Goal: Transaction & Acquisition: Purchase product/service

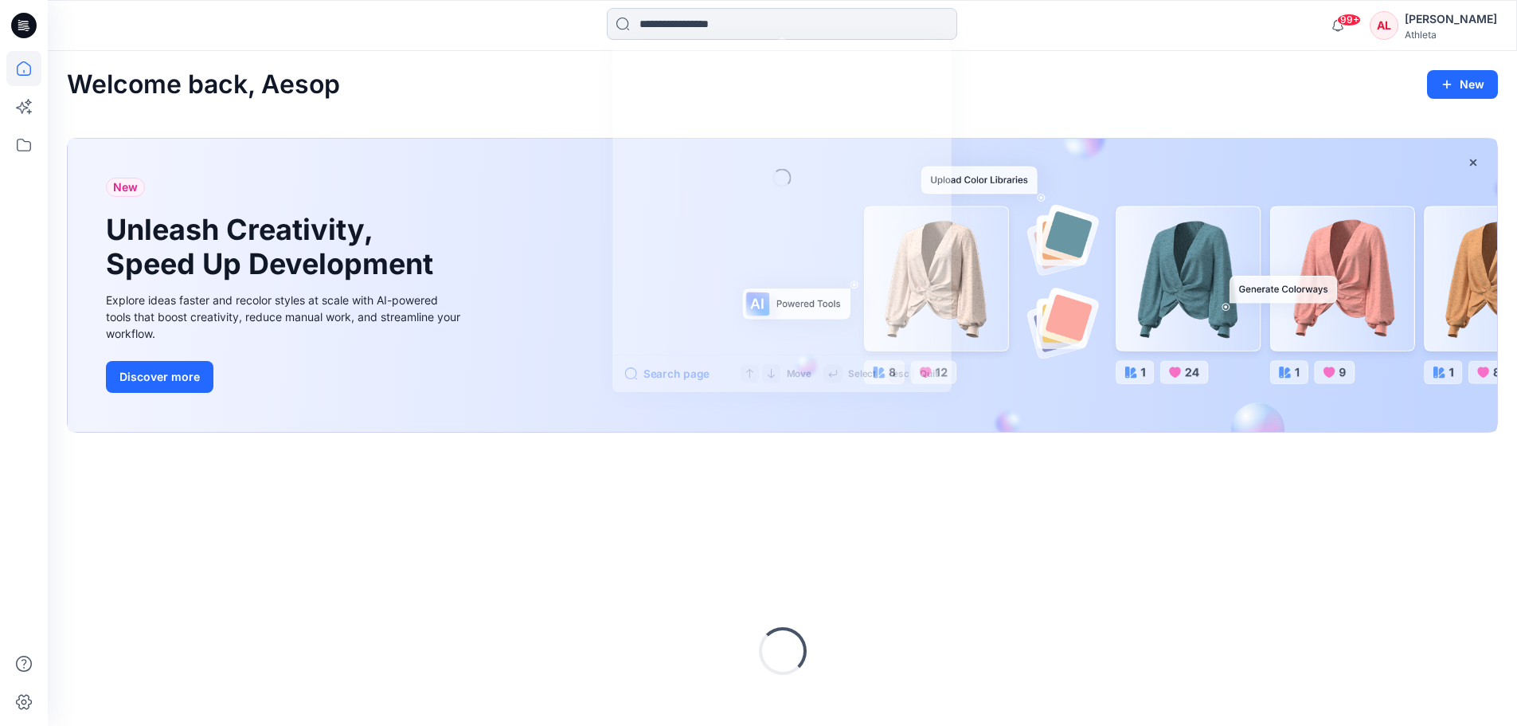
click at [865, 8] on input at bounding box center [782, 24] width 350 height 32
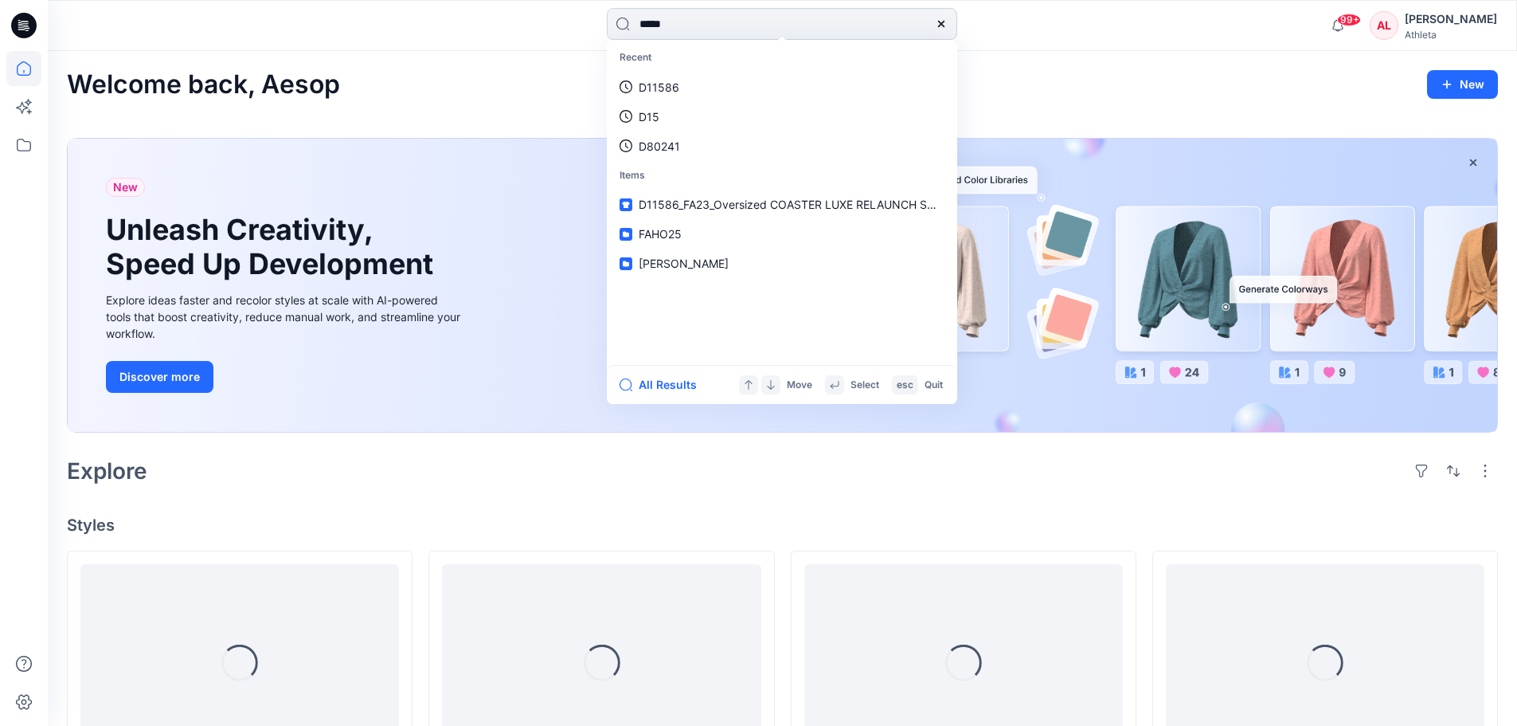
type input "******"
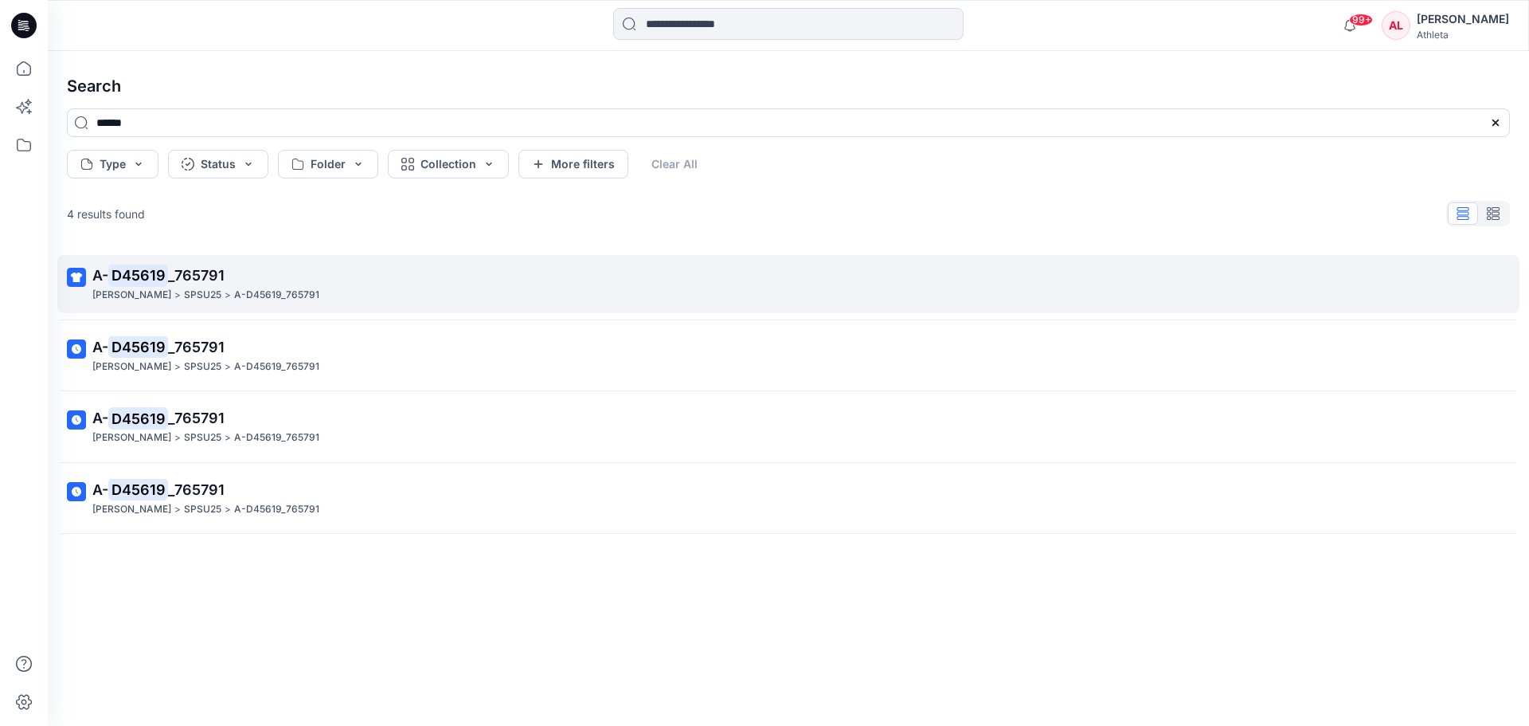
click at [174, 267] on span "_765791" at bounding box center [196, 275] width 57 height 17
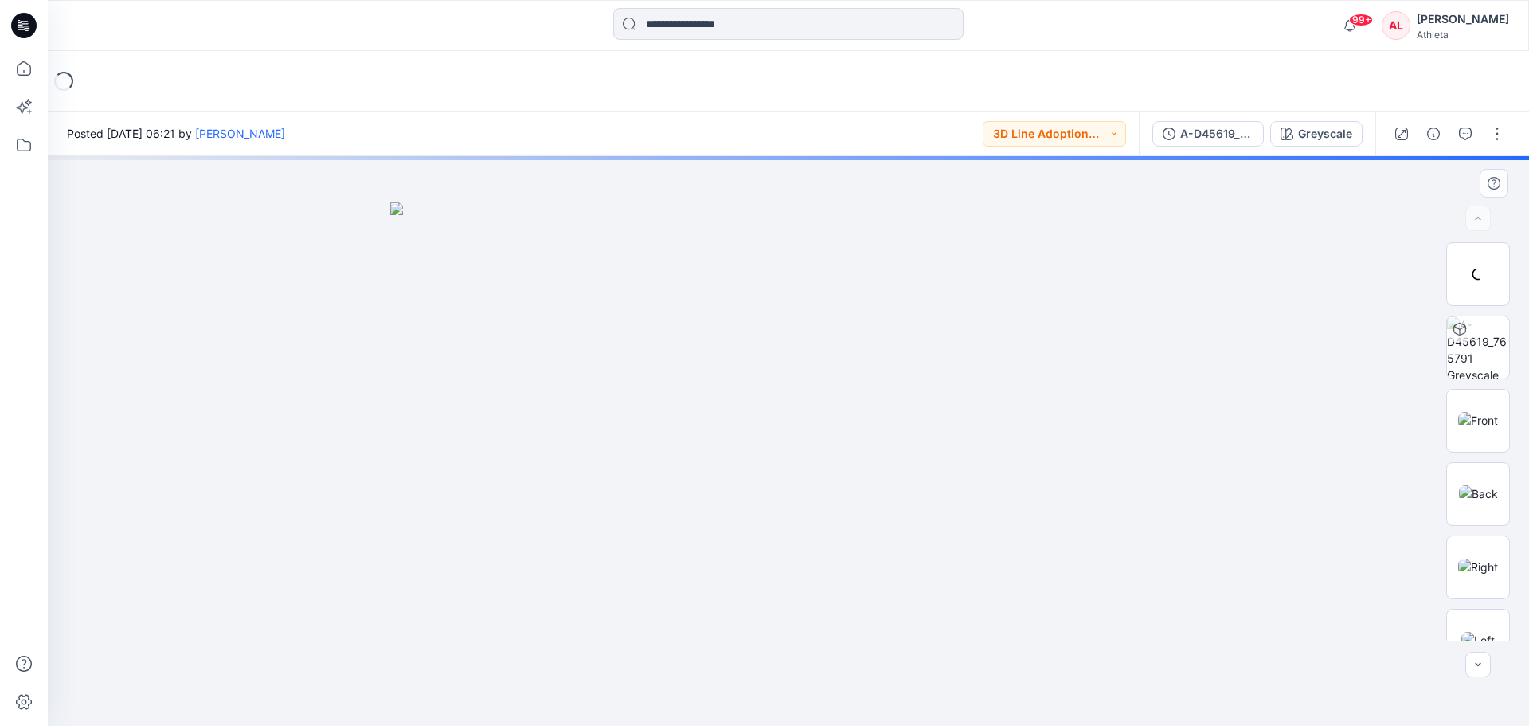
click at [677, 407] on div at bounding box center [788, 440] width 1481 height 569
